Goal: Find specific page/section: Find specific page/section

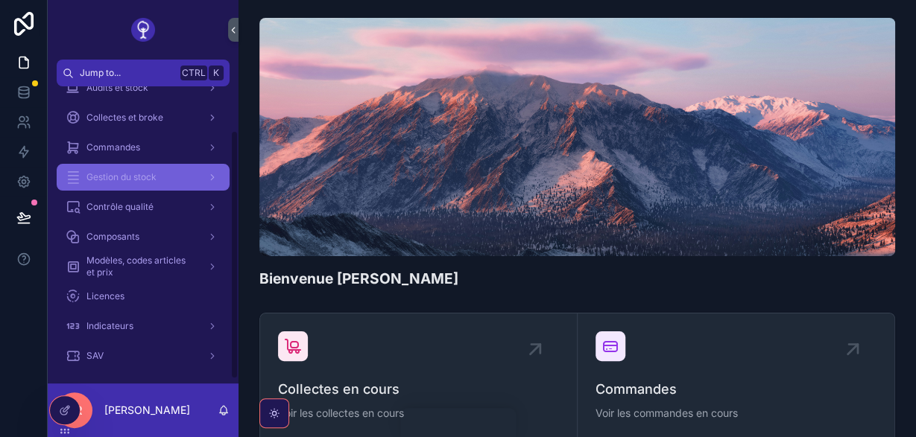
scroll to position [57, 0]
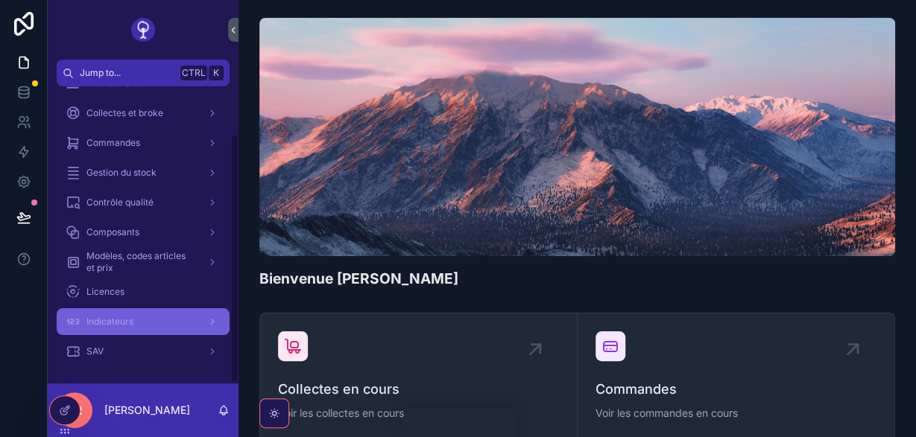
click at [110, 317] on span "Indicateurs" at bounding box center [109, 322] width 47 height 12
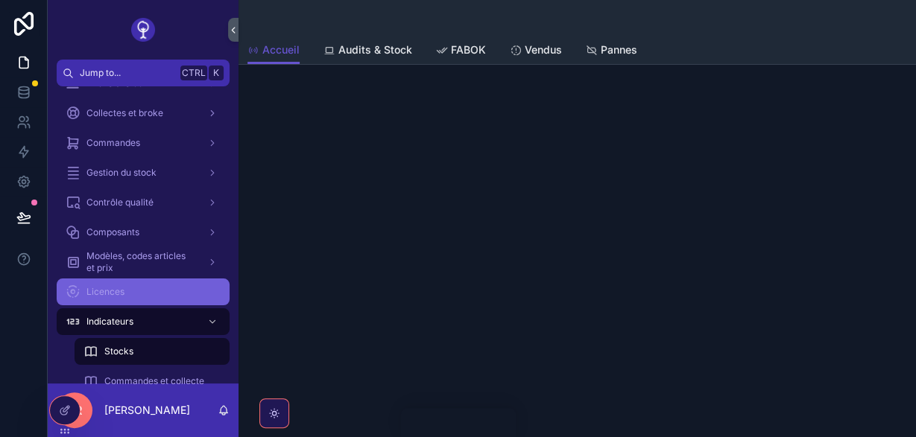
scroll to position [206, 0]
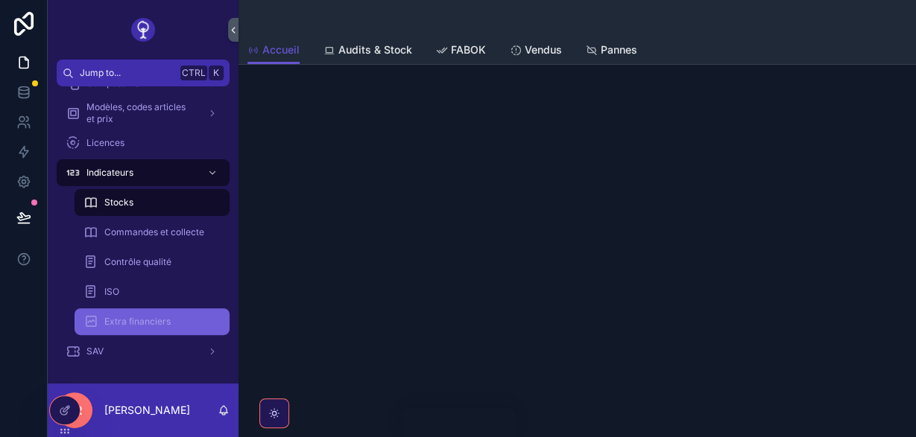
click at [147, 314] on div "Extra financiers" at bounding box center [151, 322] width 137 height 24
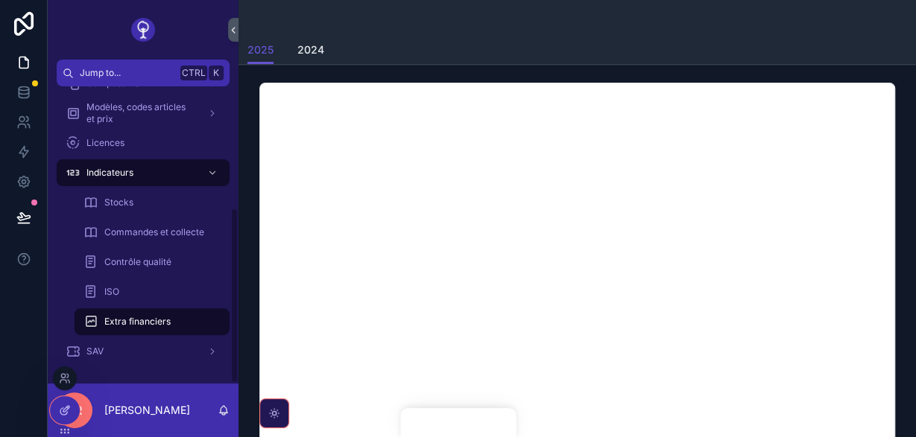
click at [66, 403] on div at bounding box center [65, 410] width 30 height 28
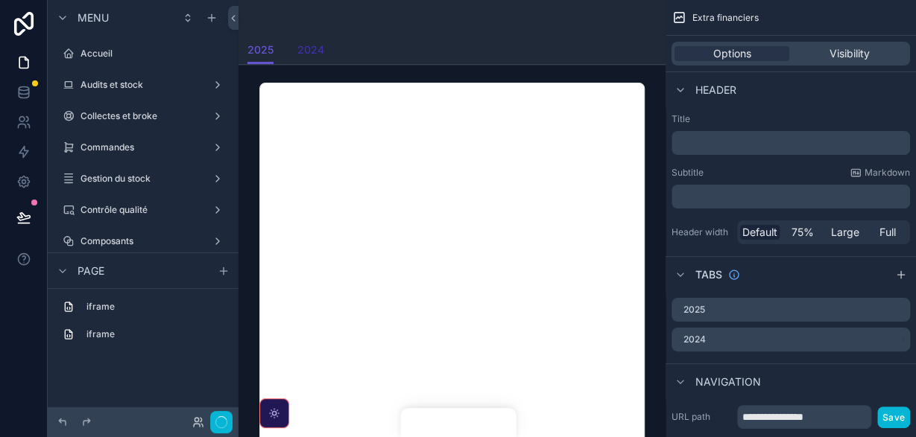
click at [320, 48] on span "2024" at bounding box center [310, 49] width 27 height 15
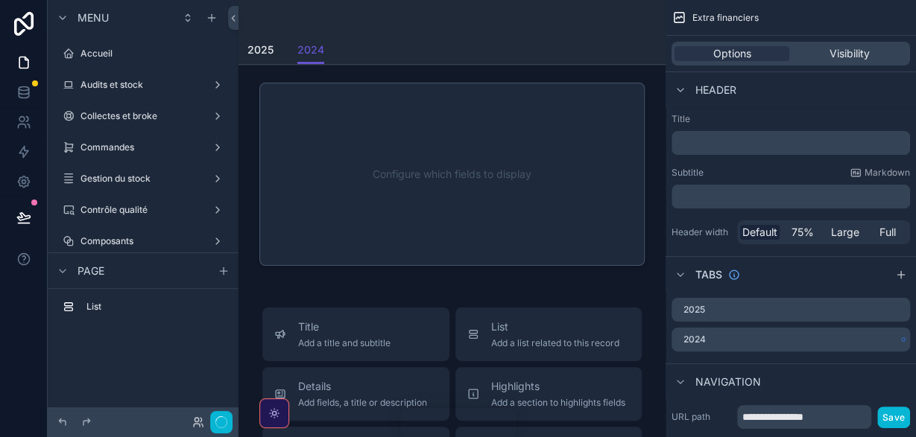
click at [0, 0] on icon "scrollable content" at bounding box center [0, 0] width 0 height 0
click at [879, 339] on icon "scrollable content" at bounding box center [879, 341] width 12 height 12
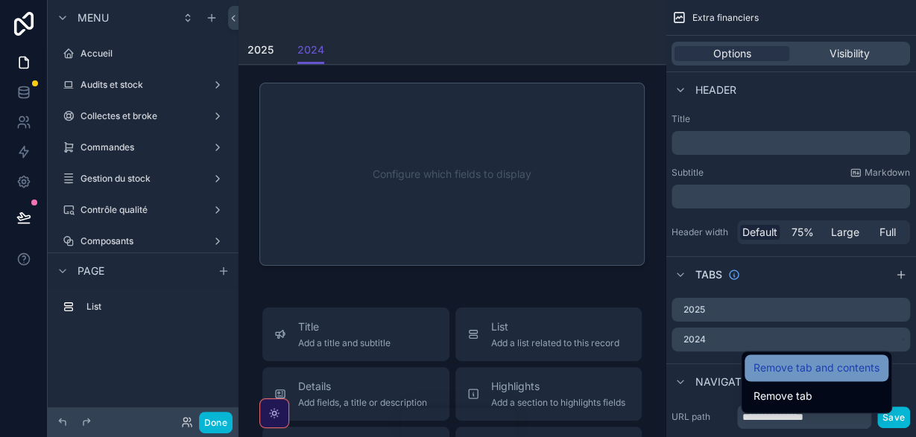
click at [840, 372] on span "Remove tab and contents" at bounding box center [816, 368] width 126 height 18
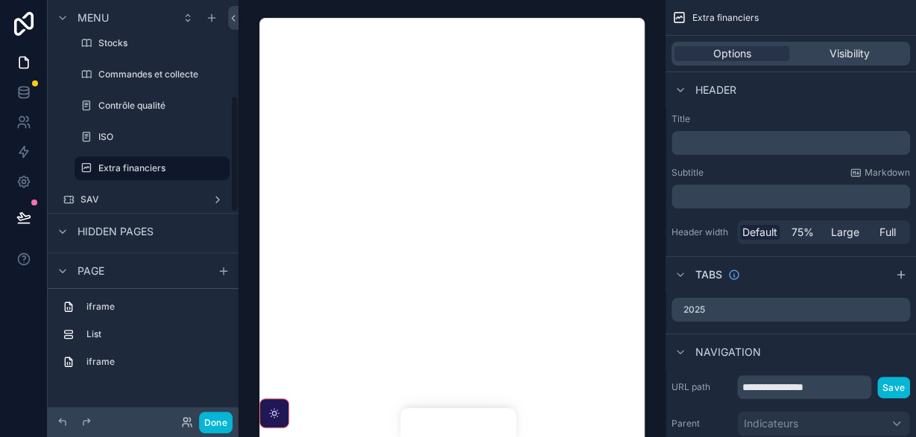
scroll to position [323, 0]
click at [835, 51] on span "Visibility" at bounding box center [849, 53] width 40 height 15
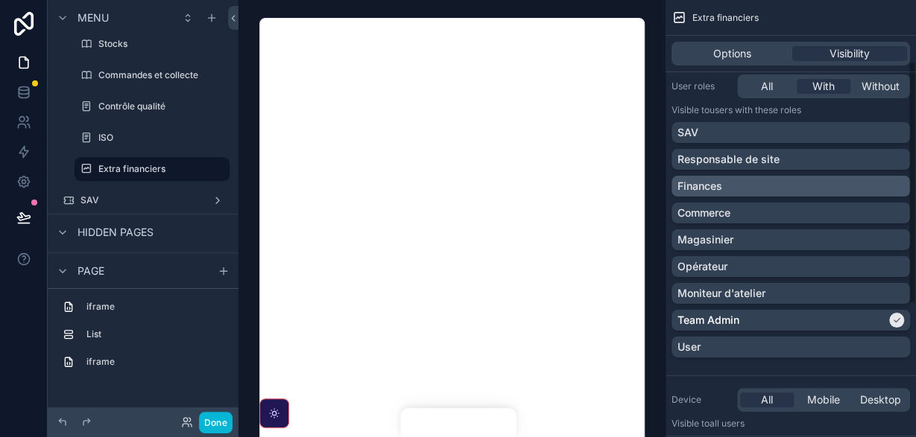
scroll to position [110, 0]
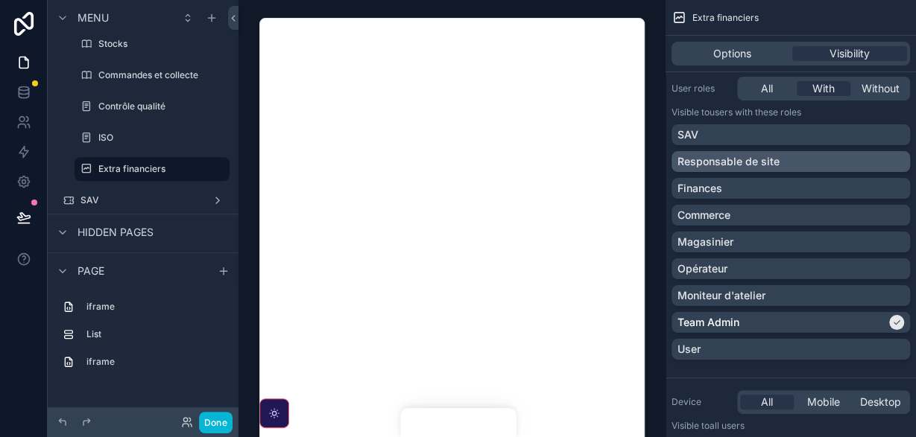
click at [769, 157] on p "Responsable de site" at bounding box center [728, 161] width 102 height 15
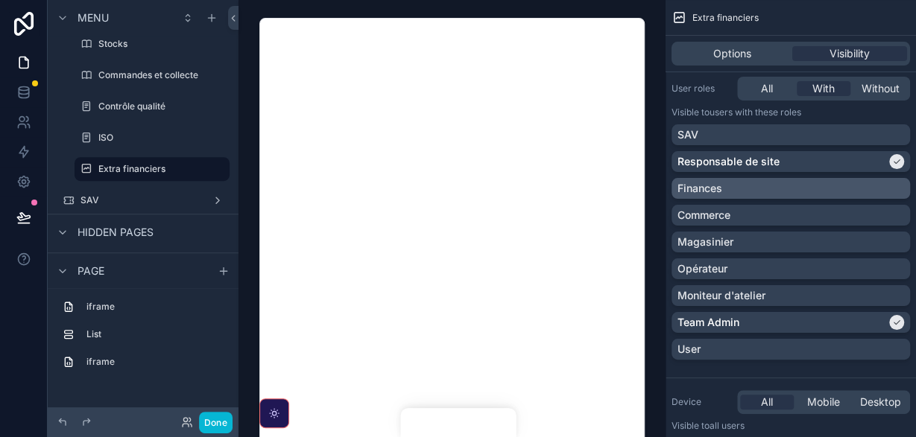
click at [740, 191] on div "Finances" at bounding box center [790, 188] width 227 height 15
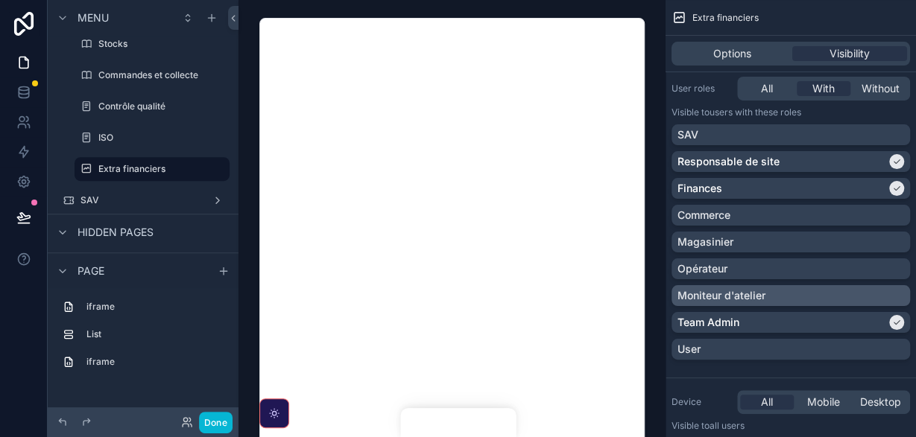
click at [736, 291] on p "Moniteur d'atelier" at bounding box center [721, 295] width 88 height 15
click at [208, 423] on button "Done" at bounding box center [216, 423] width 34 height 22
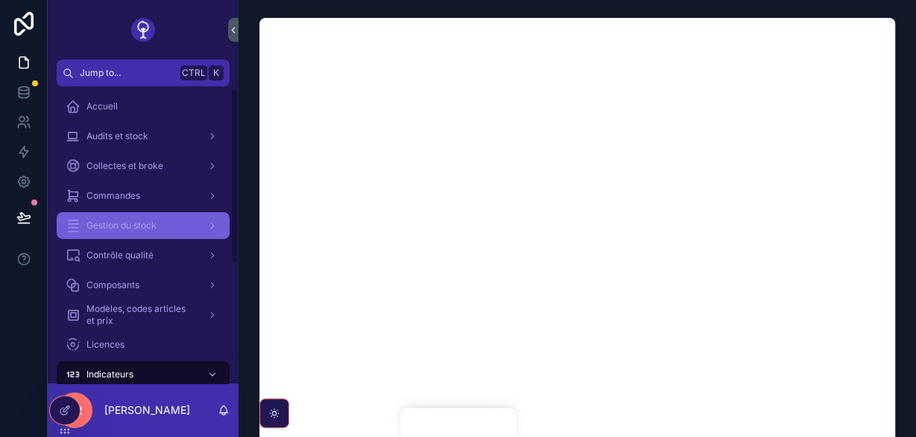
scroll to position [42, 0]
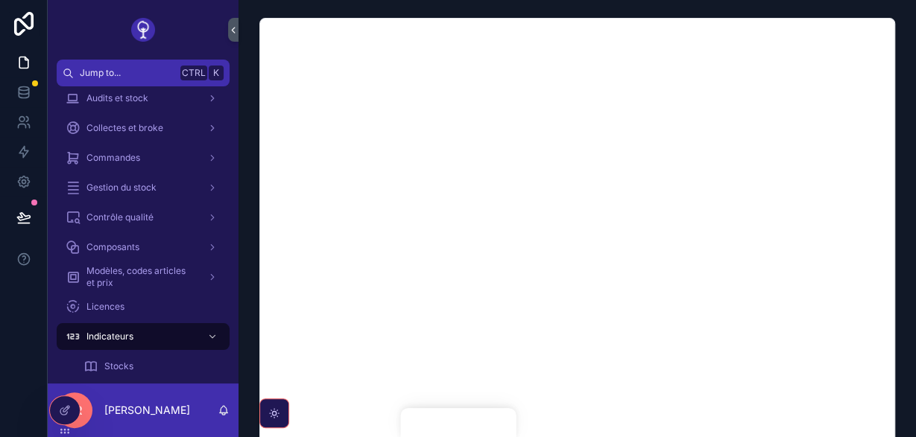
click at [158, 333] on div "Indicateurs" at bounding box center [143, 337] width 155 height 24
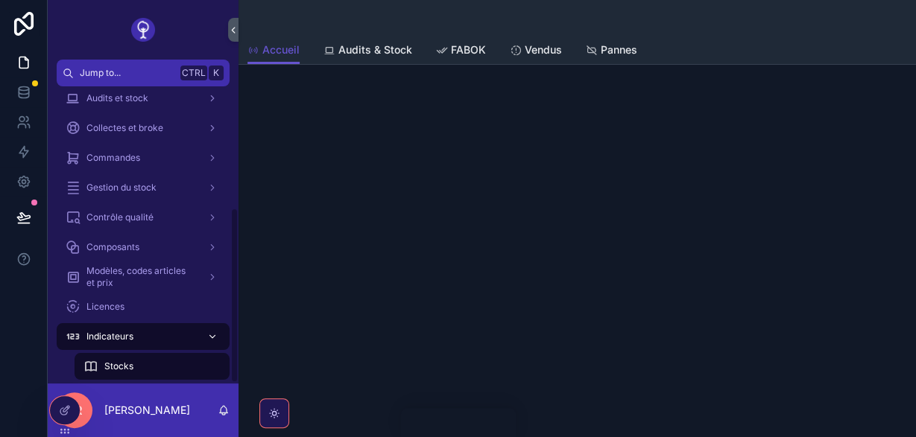
scroll to position [206, 0]
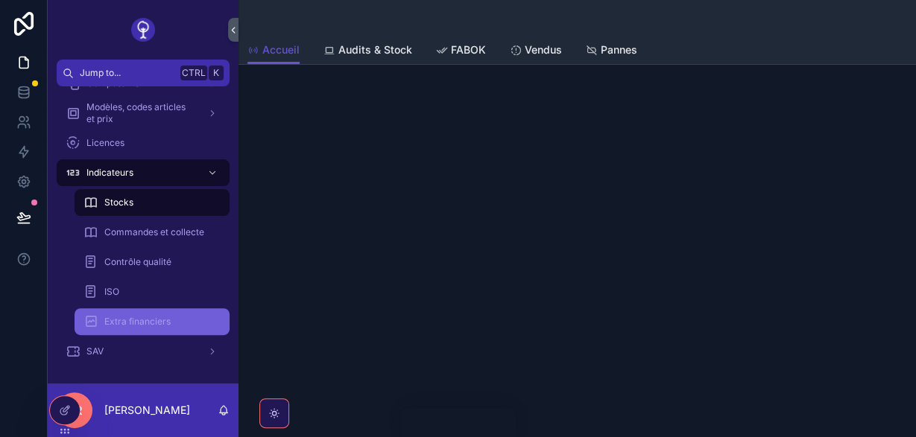
click at [174, 323] on div "Extra financiers" at bounding box center [151, 322] width 137 height 24
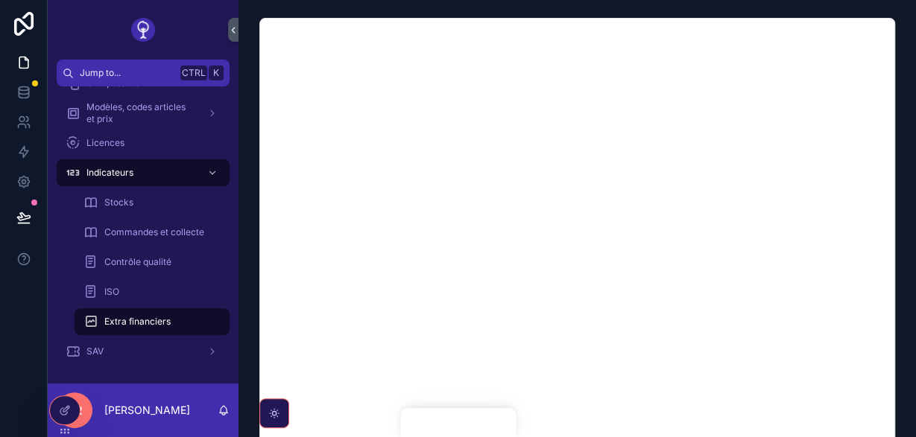
click at [896, 47] on div "scrollable content" at bounding box center [577, 237] width 654 height 451
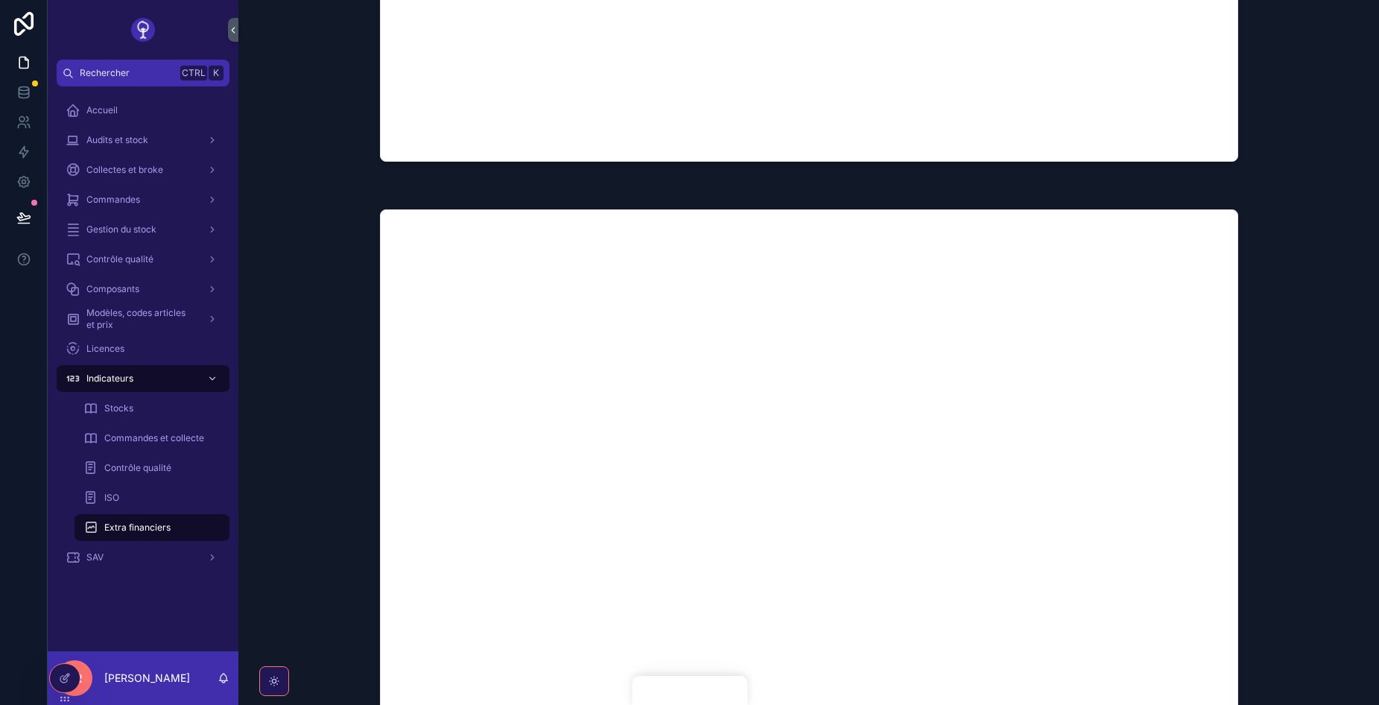
scroll to position [630, 0]
